Goal: Use online tool/utility: Utilize a website feature to perform a specific function

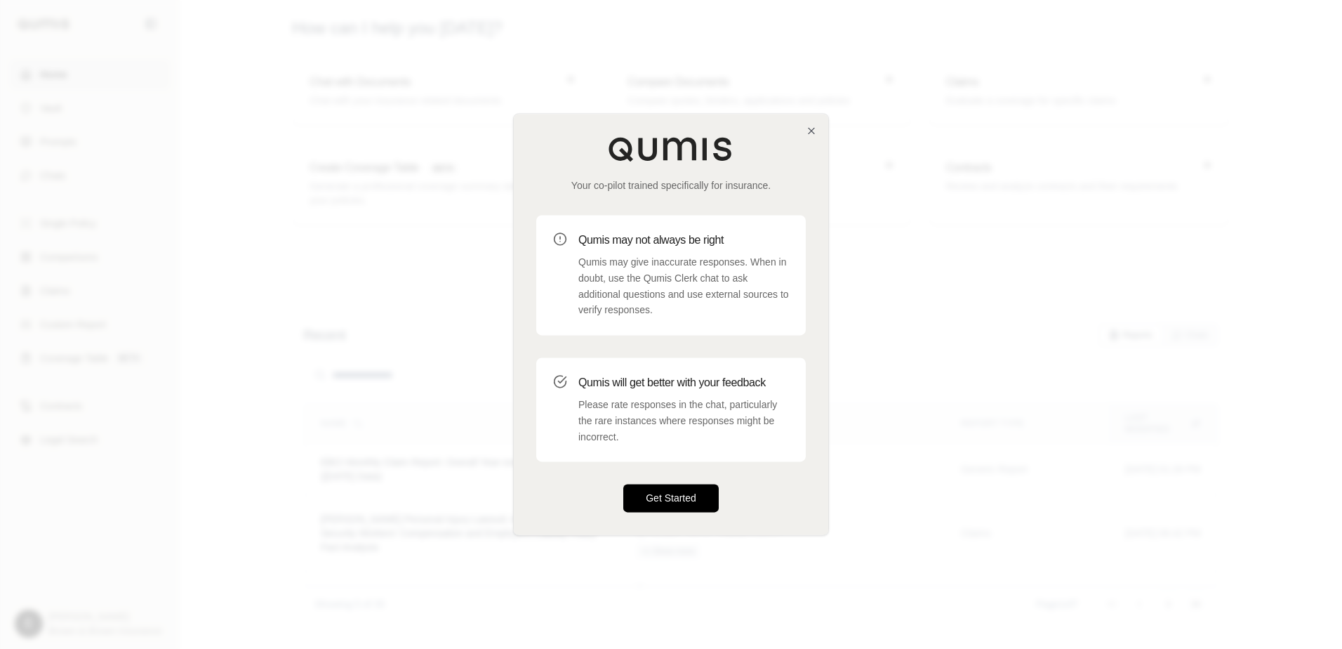
click at [690, 509] on button "Get Started" at bounding box center [670, 498] width 95 height 28
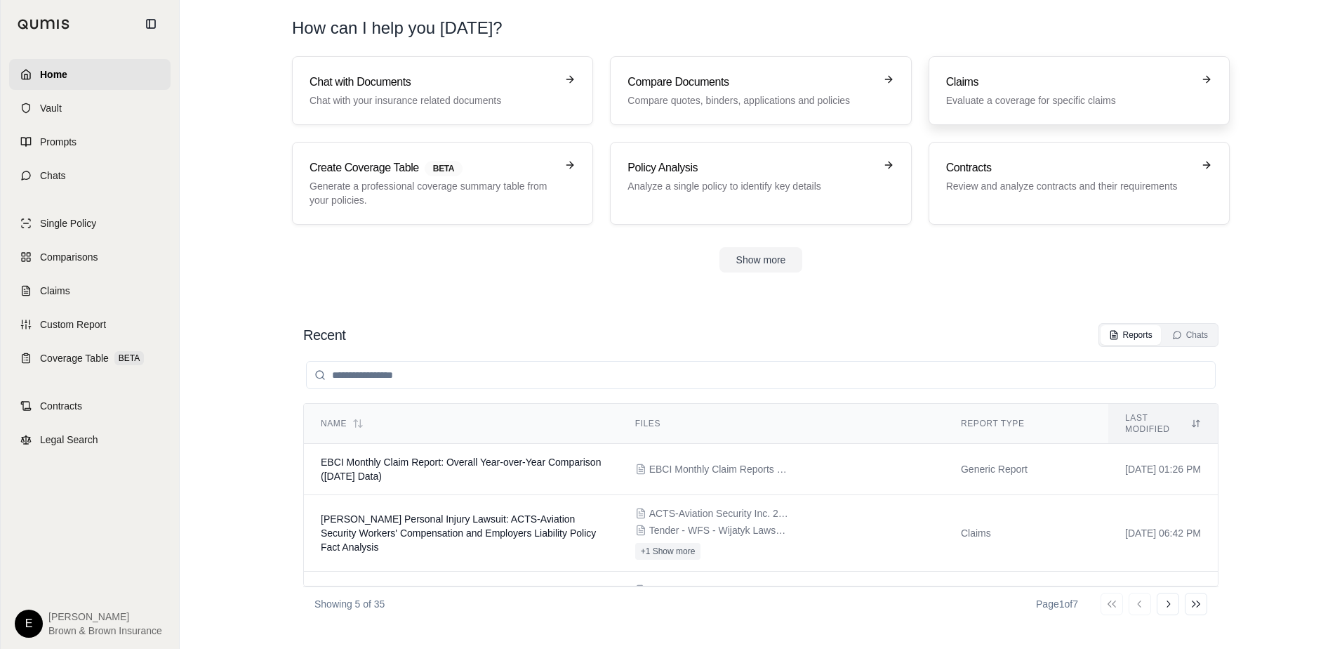
click at [1022, 92] on div "Claims Evaluate a coverage for specific claims" at bounding box center [1069, 91] width 246 height 34
click at [712, 182] on p "Analyze a single policy to identify key details" at bounding box center [750, 186] width 246 height 14
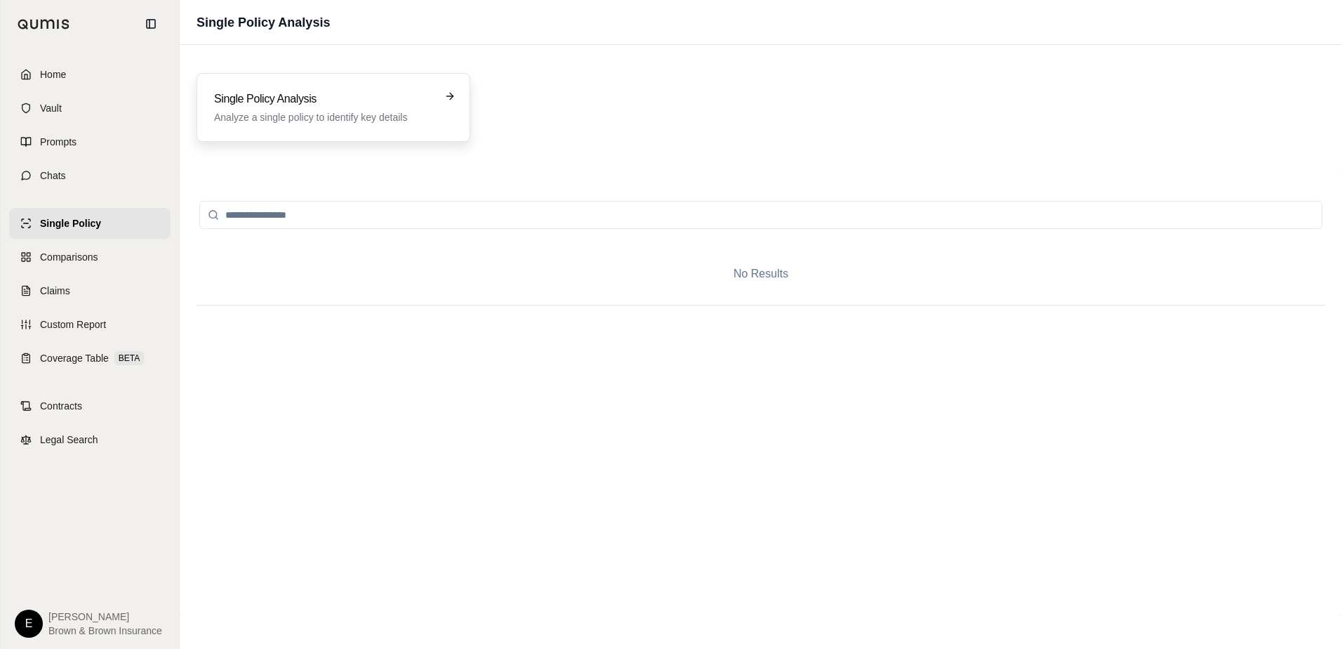
click at [338, 93] on h3 "Single Policy Analysis" at bounding box center [323, 99] width 219 height 17
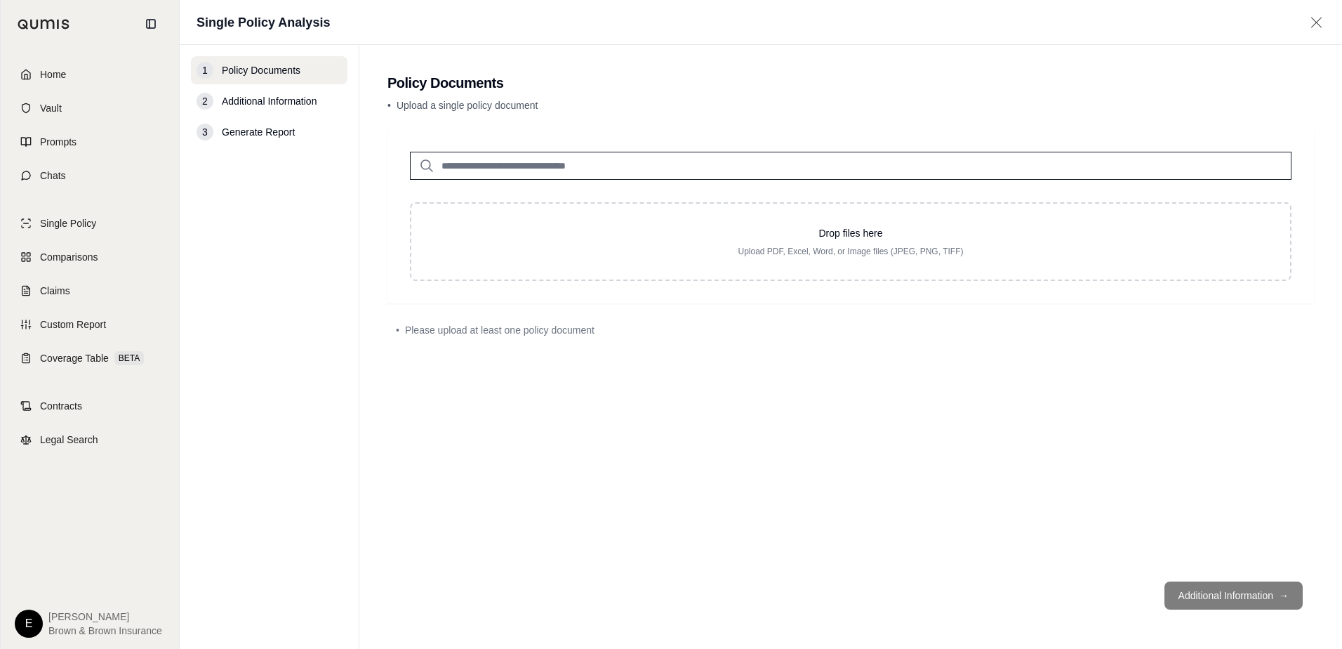
click at [569, 645] on main "Policy Documents • Upload a single policy document Drop files here Upload PDF, …" at bounding box center [850, 347] width 983 height 604
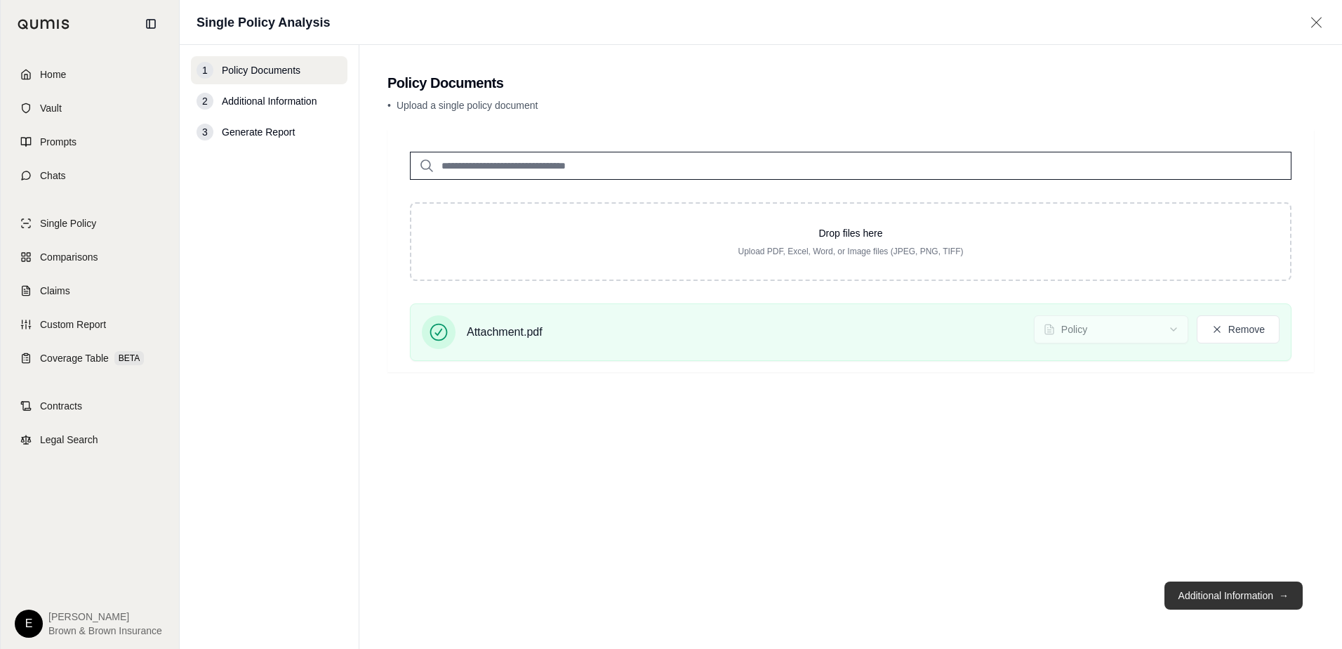
click at [1228, 591] on button "Additional Information →" at bounding box center [1233, 595] width 138 height 28
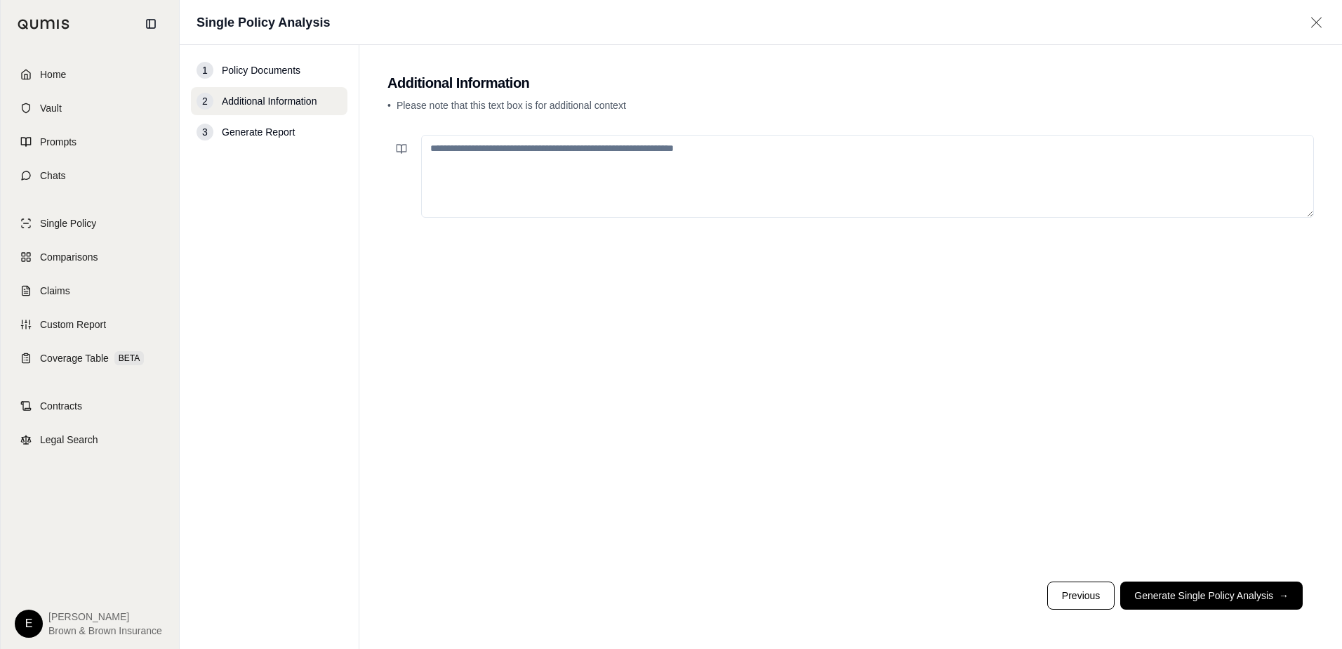
click at [513, 152] on textarea at bounding box center [867, 176] width 893 height 83
type textarea "**********"
click at [1222, 594] on button "Generate Single Policy Analysis →" at bounding box center [1211, 595] width 182 height 28
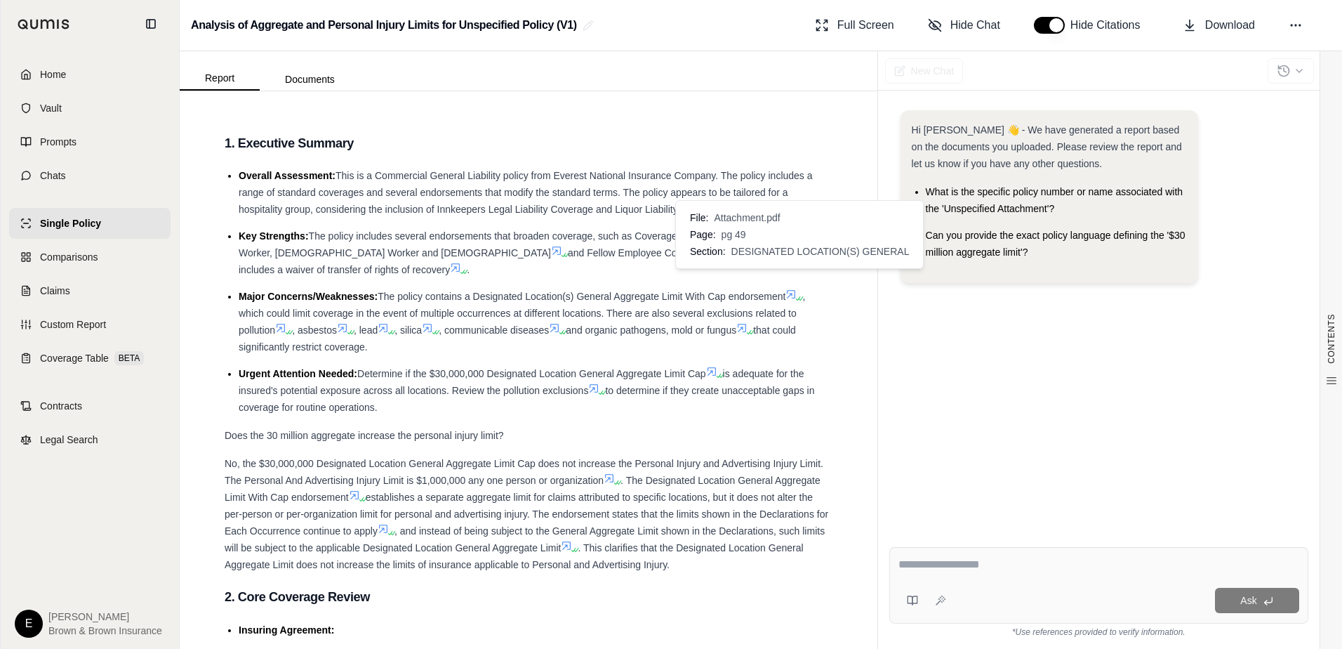
click at [797, 288] on icon at bounding box center [790, 293] width 11 height 11
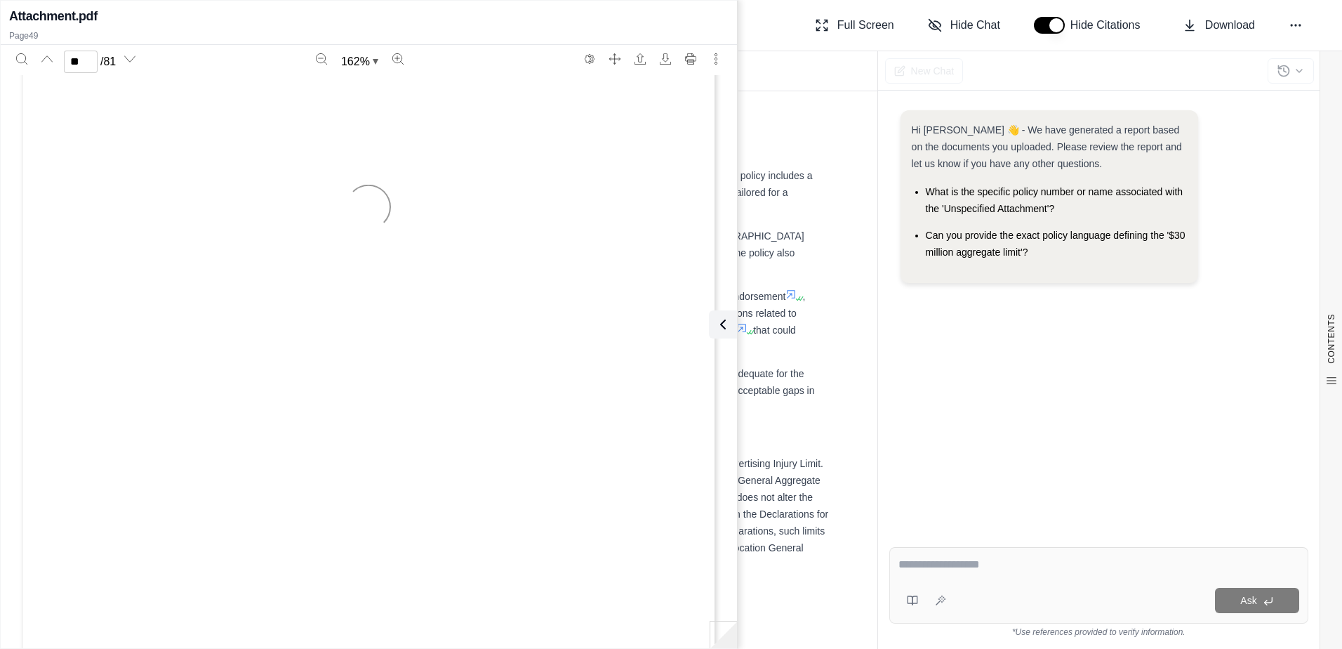
type input "**"
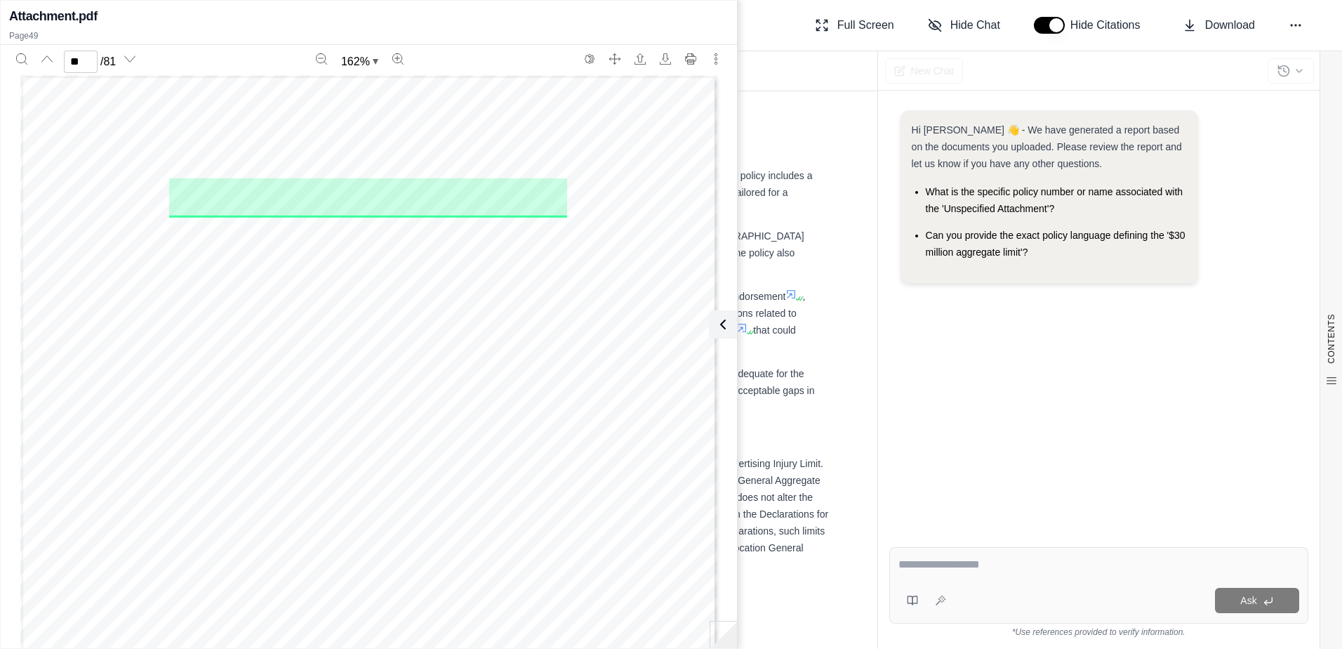
click at [1050, 390] on div "Hi [PERSON_NAME] 👋 - We have generated a report based on the documents you uplo…" at bounding box center [1098, 311] width 419 height 425
click at [796, 301] on span ", which could limit coverage in the event of multiple occurrences at different …" at bounding box center [522, 313] width 566 height 45
click at [725, 323] on icon at bounding box center [720, 324] width 17 height 17
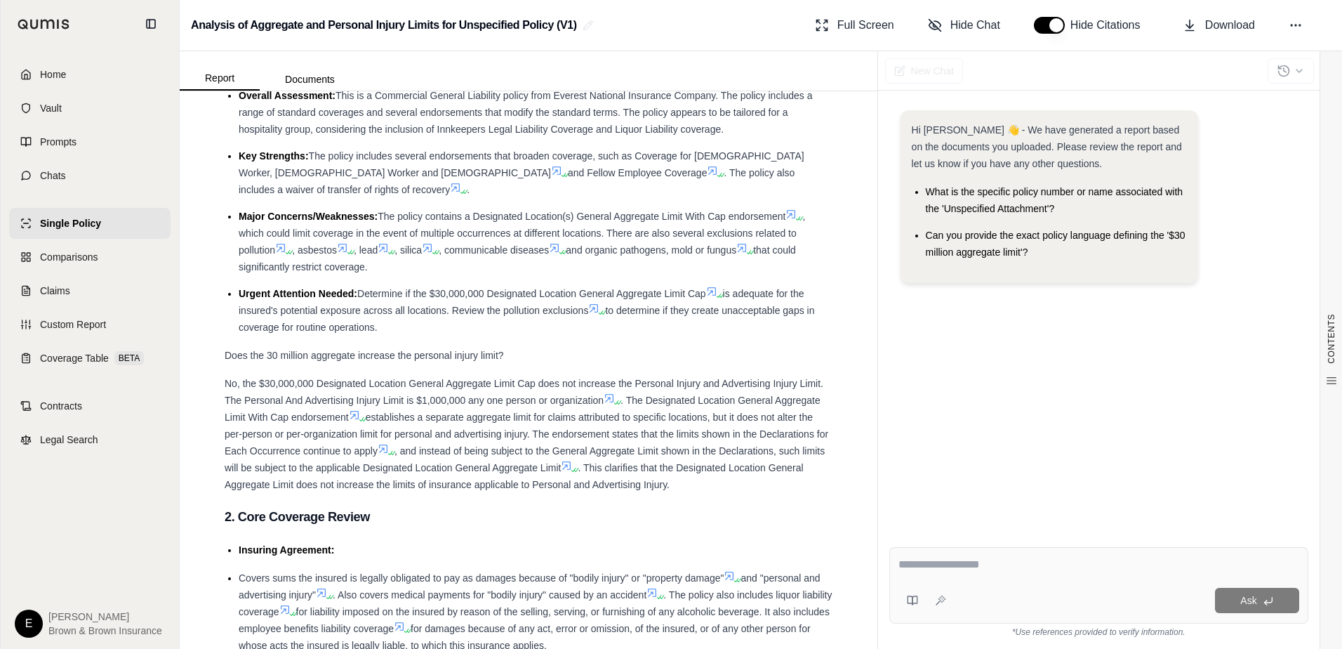
scroll to position [140, 0]
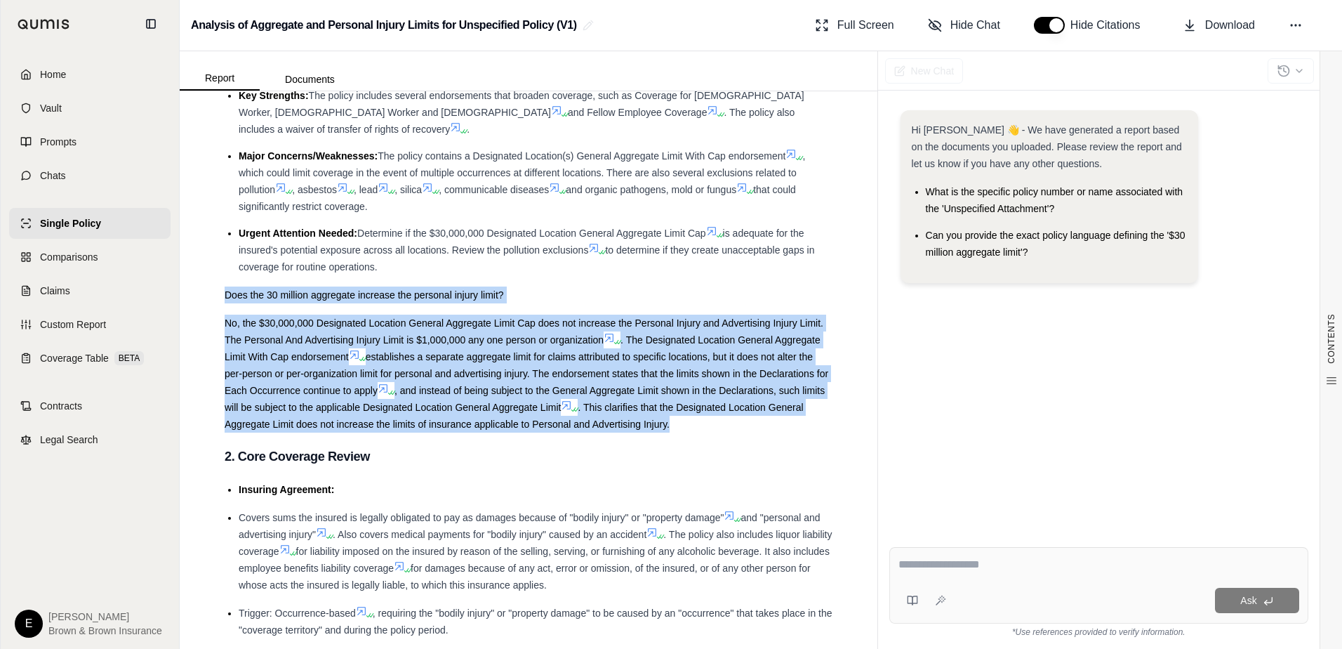
drag, startPoint x: 255, startPoint y: 285, endPoint x: 806, endPoint y: 406, distance: 563.5
drag, startPoint x: 806, startPoint y: 406, endPoint x: 707, endPoint y: 332, distance: 123.3
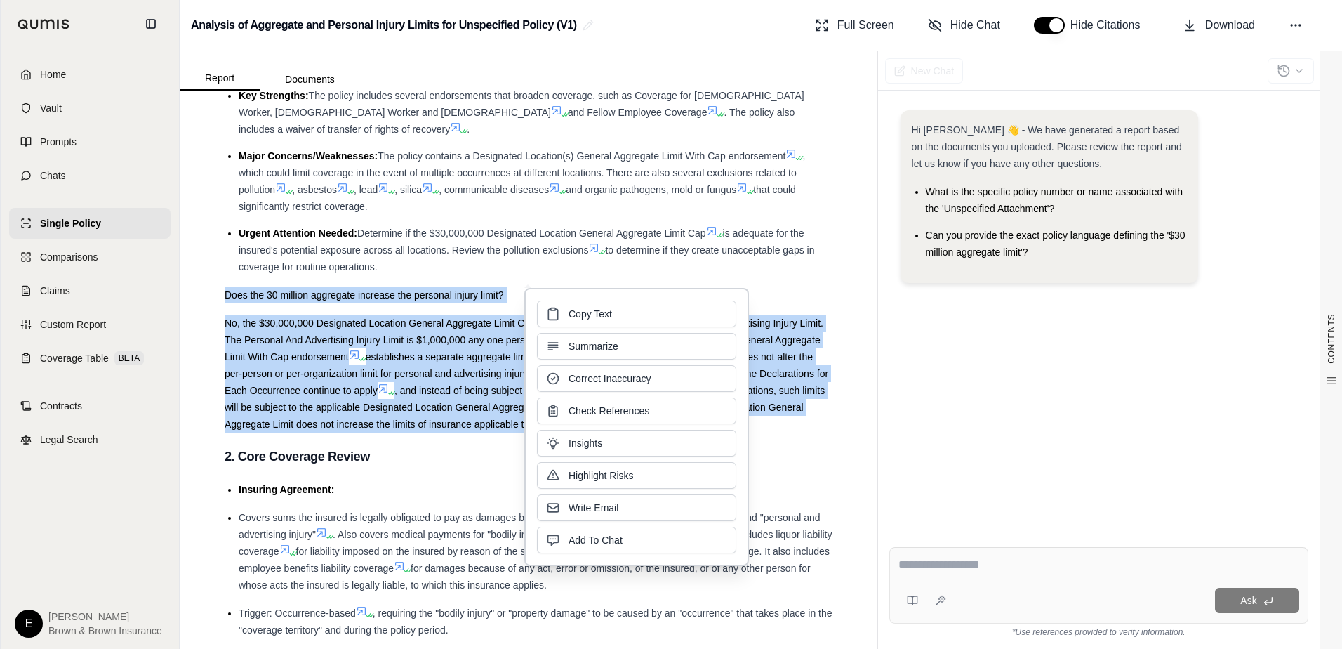
drag, startPoint x: 707, startPoint y: 332, endPoint x: 602, endPoint y: 311, distance: 108.1
click at [602, 311] on span "Copy Text" at bounding box center [591, 314] width 44 height 14
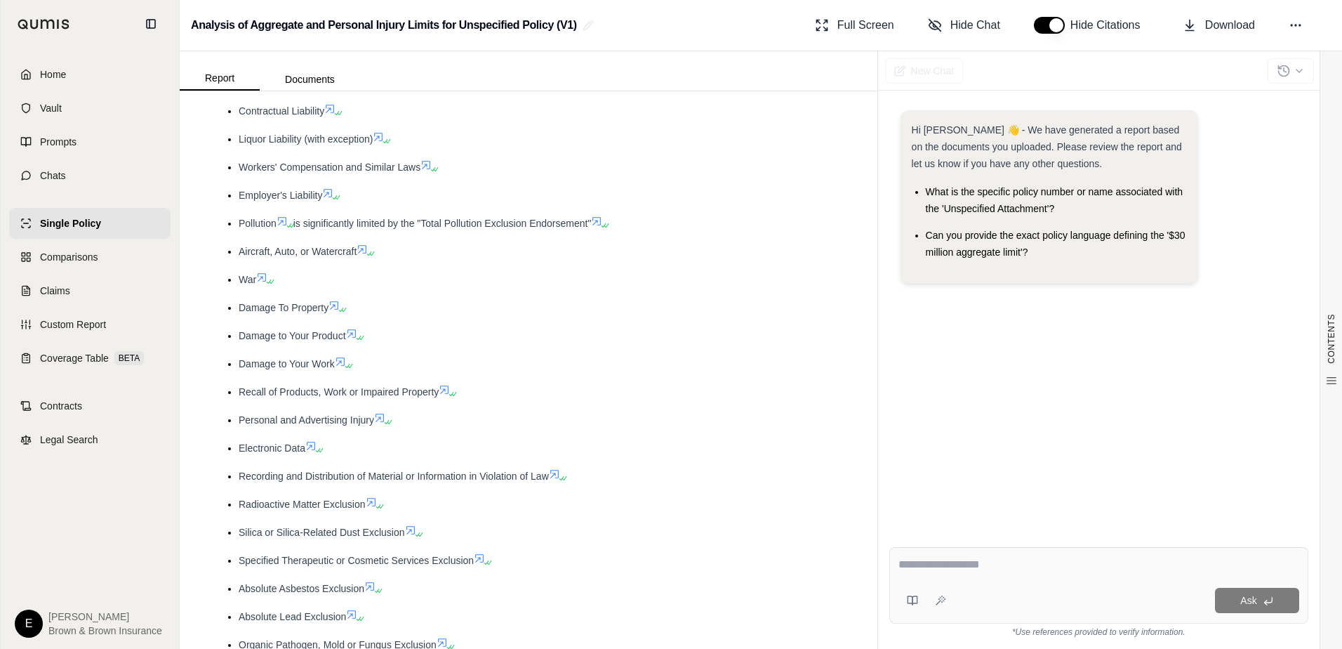
scroll to position [772, 0]
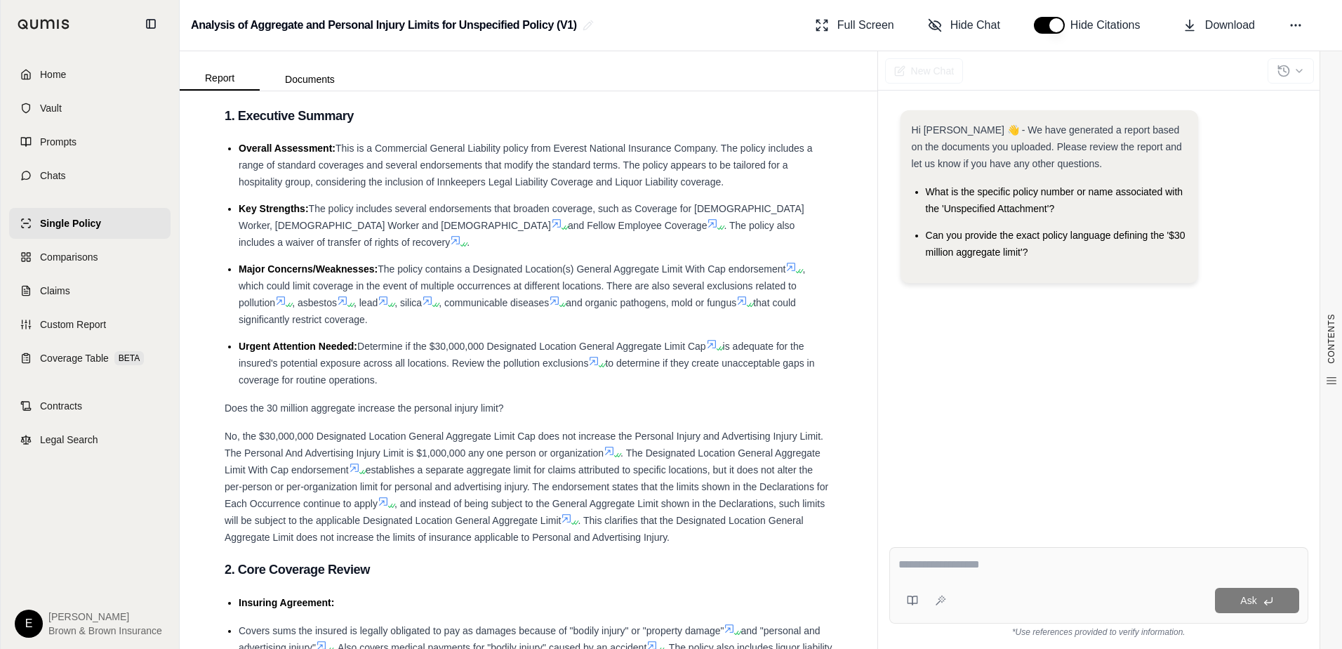
scroll to position [0, 0]
